Goal: Find specific page/section: Find specific page/section

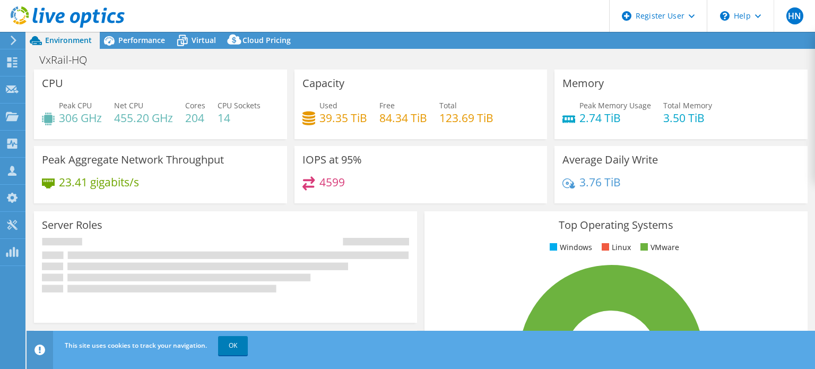
select select "USD"
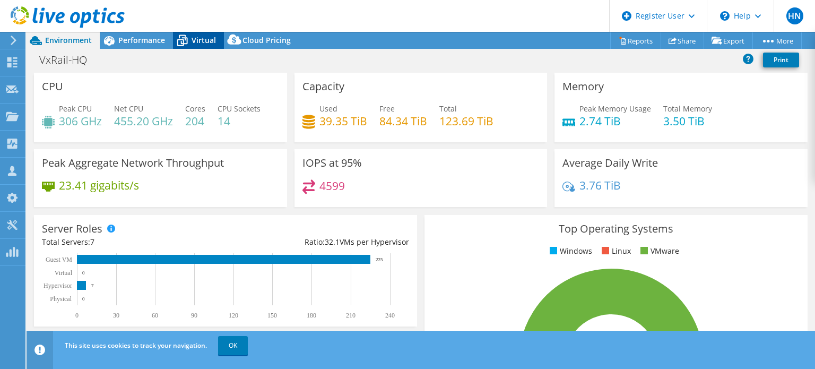
click at [203, 43] on span "Virtual" at bounding box center [204, 40] width 24 height 10
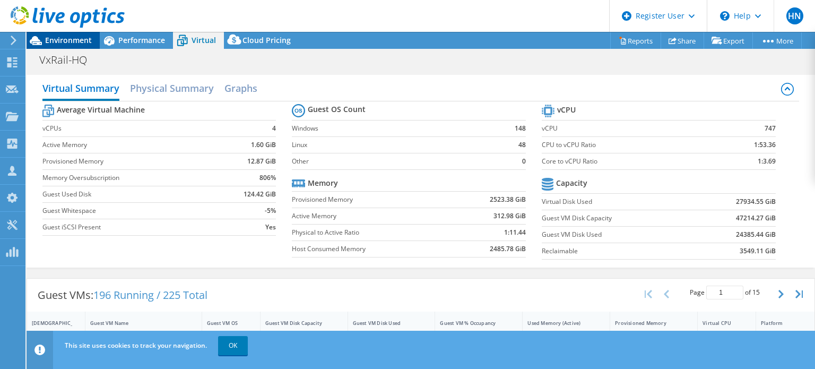
click at [72, 44] on span "Environment" at bounding box center [68, 40] width 47 height 10
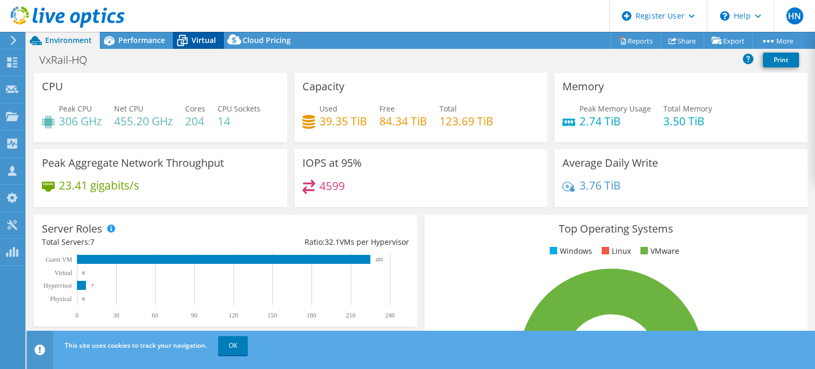
click at [195, 46] on div "Virtual" at bounding box center [198, 40] width 51 height 17
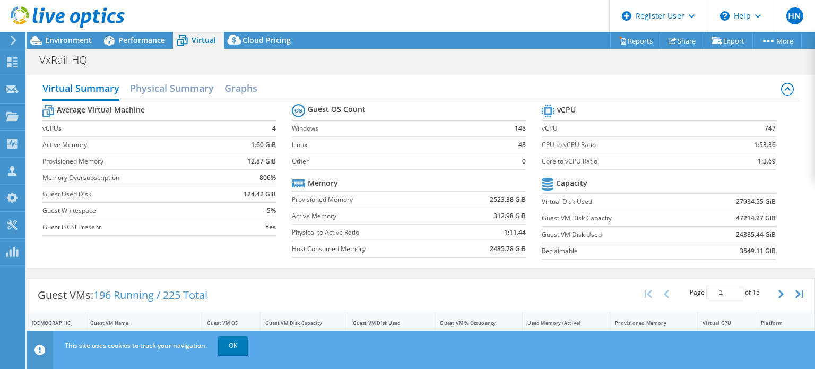
scroll to position [168, 0]
click at [65, 38] on span "Environment" at bounding box center [68, 40] width 47 height 10
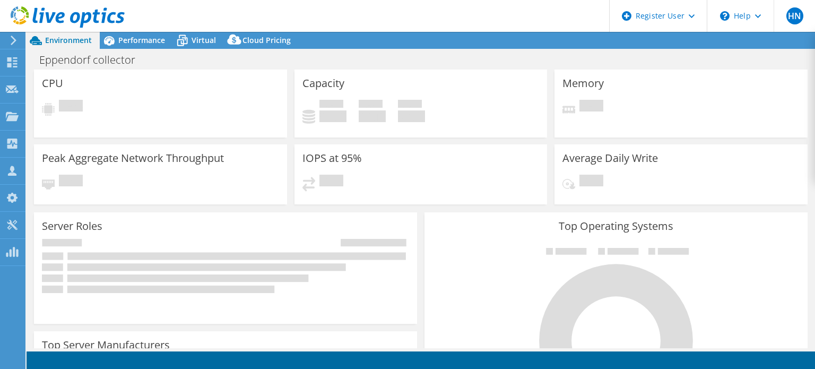
select select "USD"
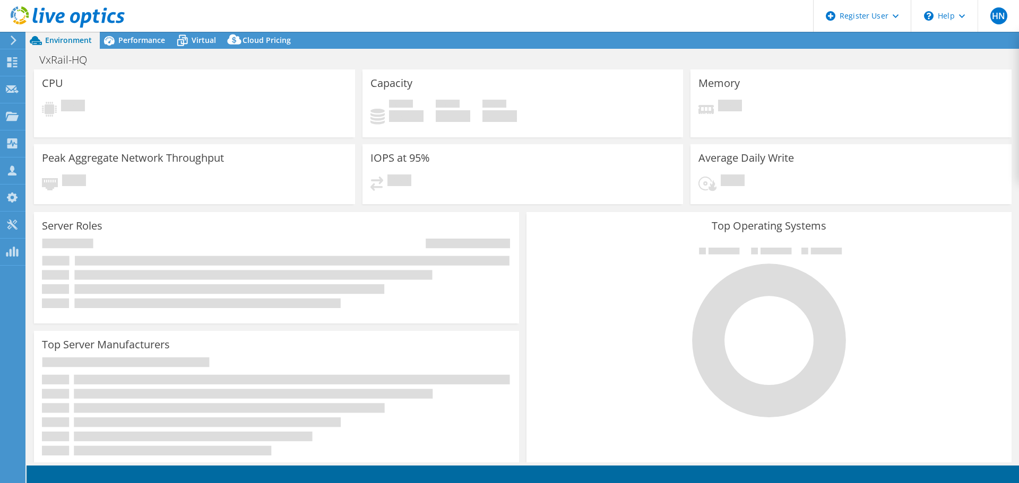
select select "USD"
